Goal: Information Seeking & Learning: Learn about a topic

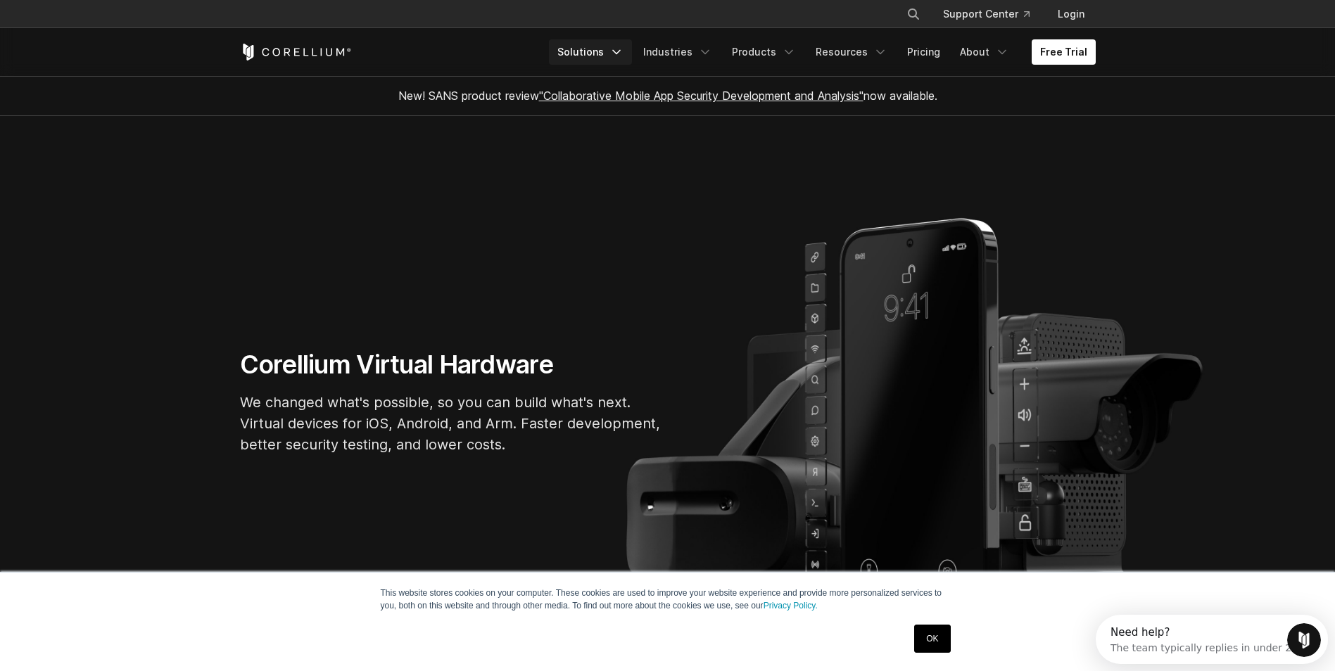
click at [624, 48] on icon "Navigation Menu" at bounding box center [616, 52] width 14 height 14
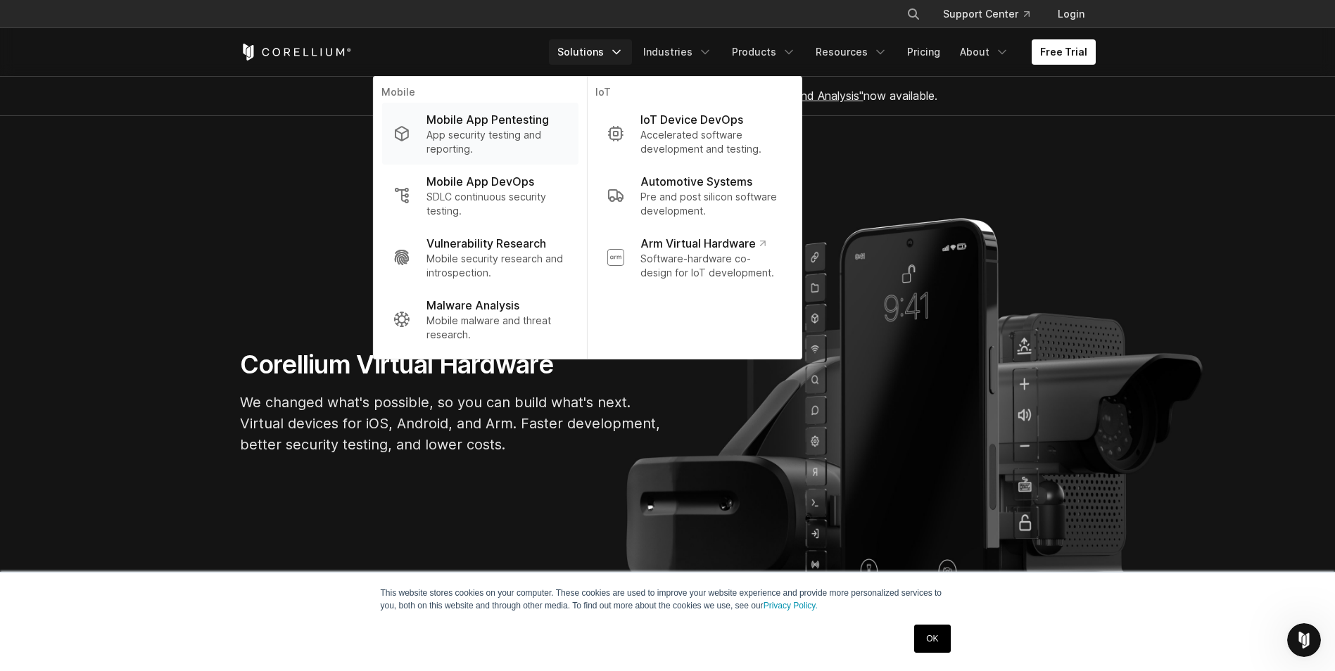
click at [485, 134] on p "App security testing and reporting." at bounding box center [496, 142] width 140 height 28
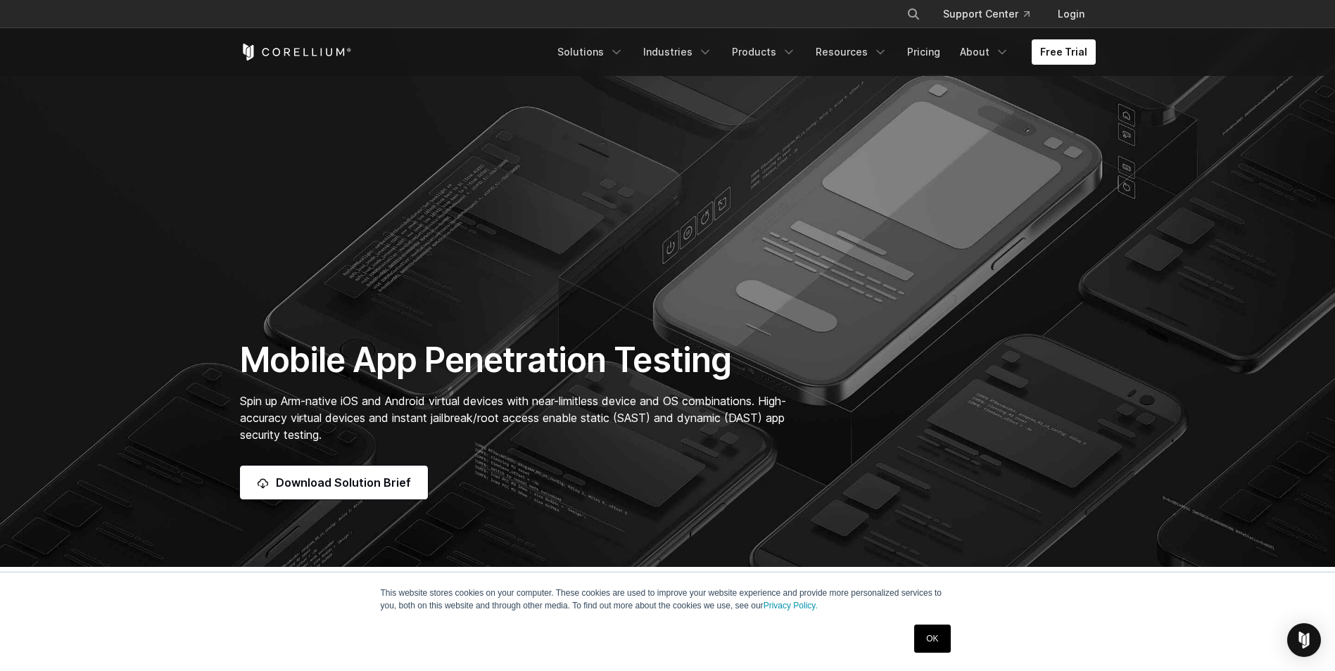
scroll to position [141, 0]
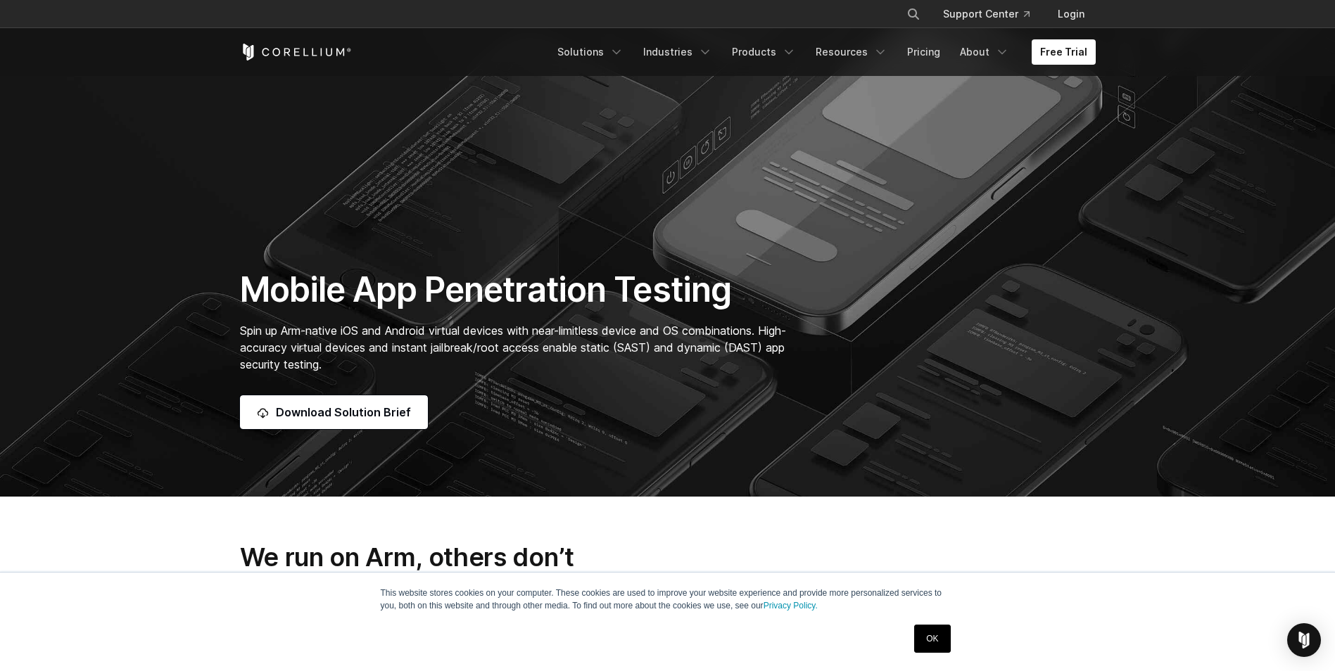
click at [924, 640] on link "OK" at bounding box center [932, 639] width 36 height 28
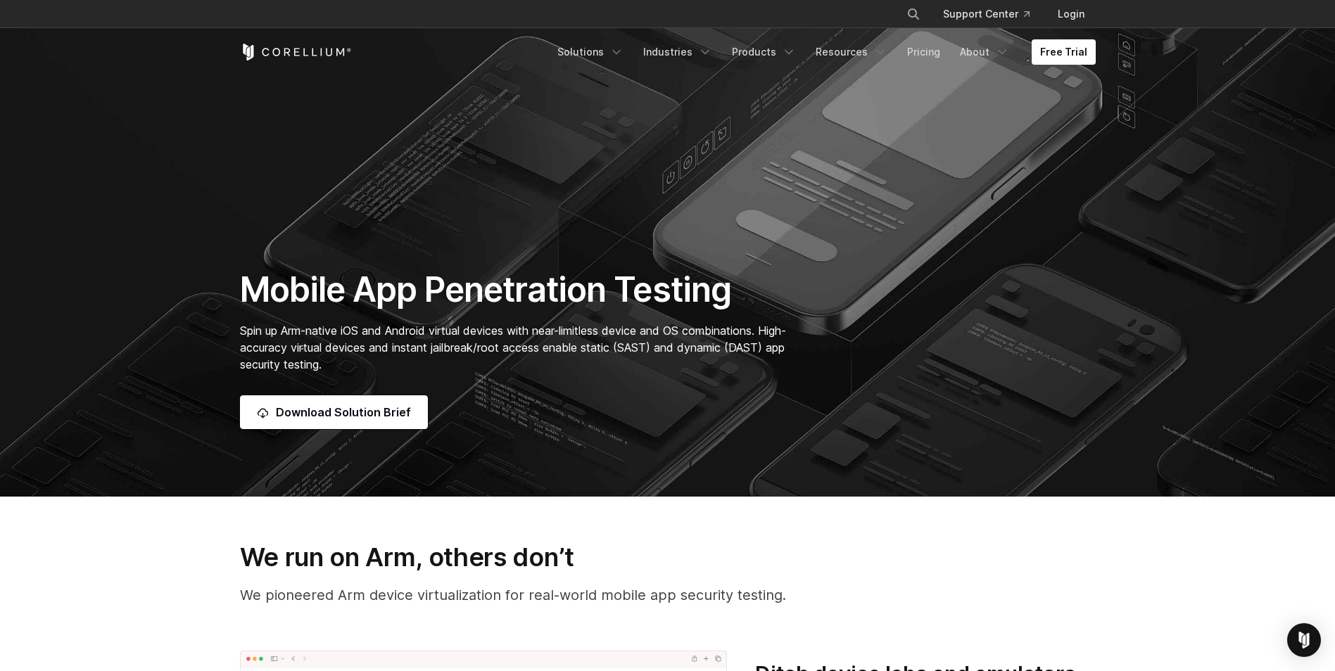
scroll to position [0, 0]
